Goal: Obtain resource: Obtain resource

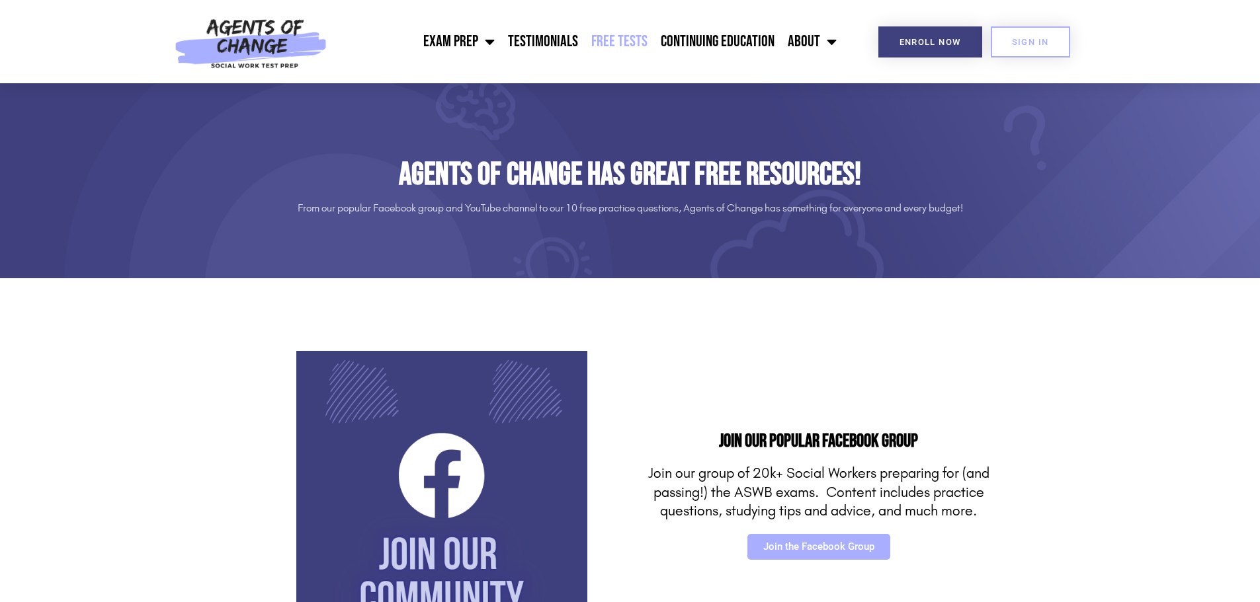
click at [629, 41] on link "Free Tests" at bounding box center [619, 41] width 69 height 33
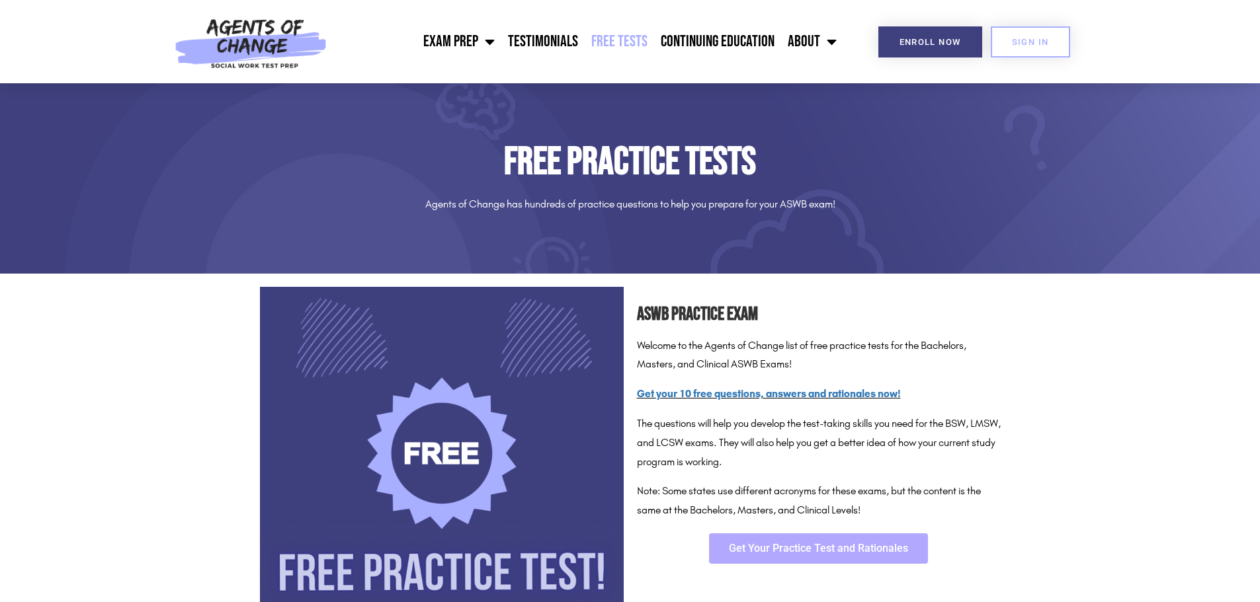
click at [773, 554] on span "Get Your Practice Test and Rationales" at bounding box center [818, 549] width 179 height 11
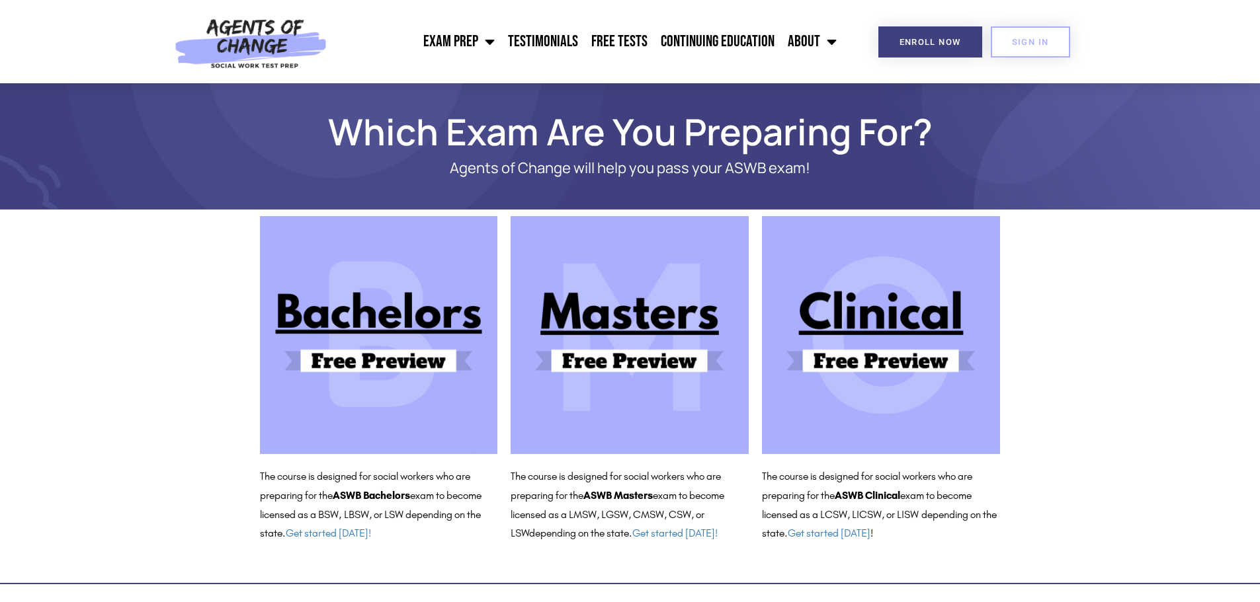
click at [614, 361] on img at bounding box center [630, 335] width 238 height 238
